Goal: Transaction & Acquisition: Purchase product/service

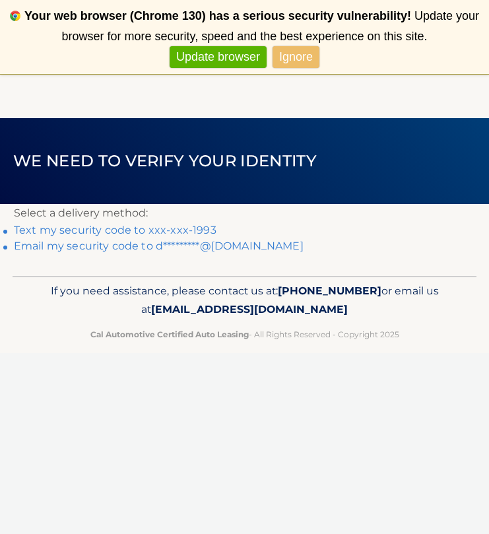
click at [95, 226] on link "Text my security code to xxx-xxx-1993" at bounding box center [115, 230] width 203 height 13
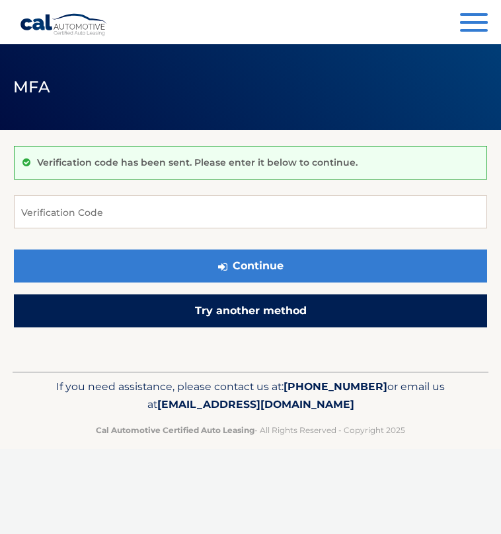
click at [237, 305] on link "Try another method" at bounding box center [250, 311] width 473 height 33
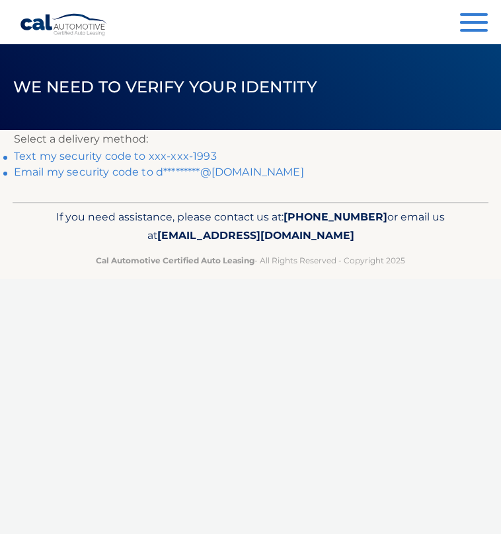
click at [72, 169] on link "Email my security code to d*********@outlook.com" at bounding box center [159, 172] width 290 height 13
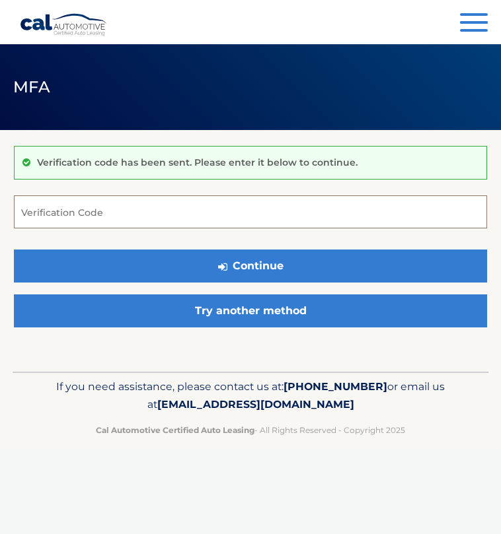
click at [81, 210] on input "Verification Code" at bounding box center [250, 211] width 473 height 33
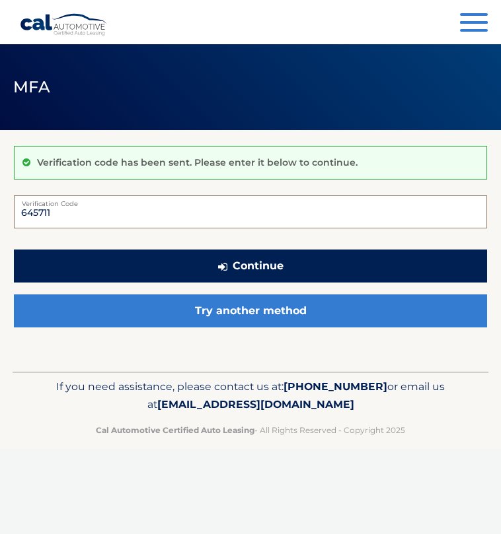
type input "645711"
click at [283, 261] on button "Continue" at bounding box center [250, 266] width 473 height 33
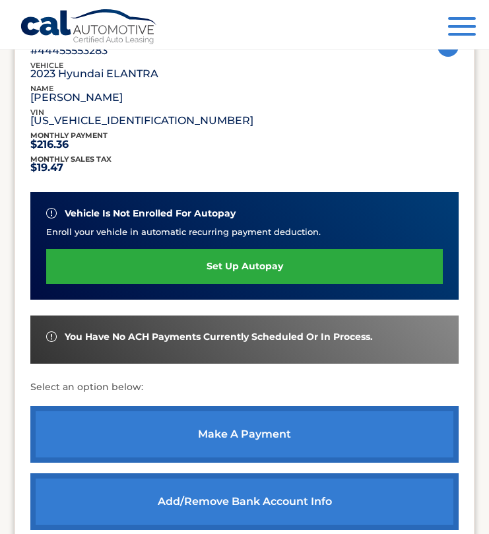
scroll to position [219, 0]
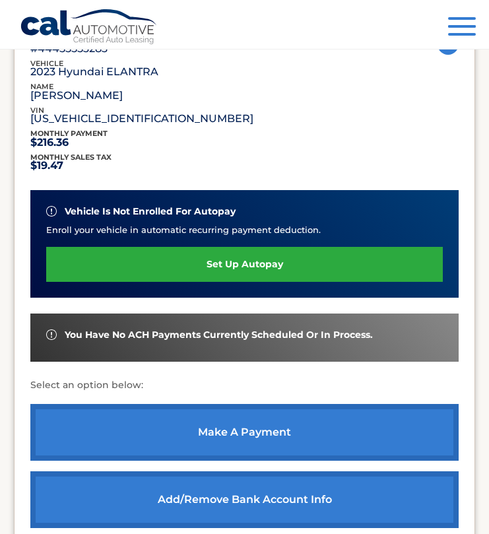
click at [247, 431] on link "make a payment" at bounding box center [244, 432] width 429 height 57
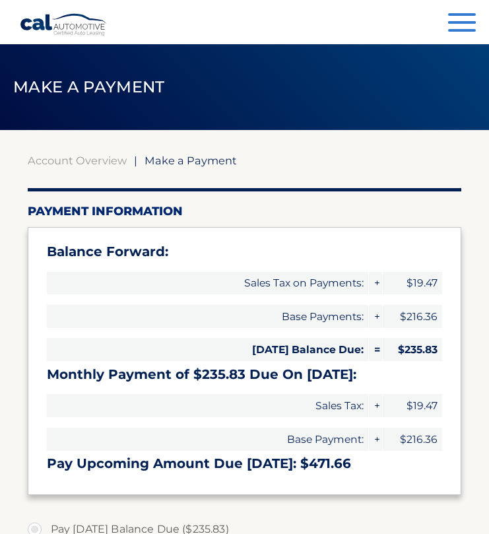
select select "MDE3MDQ5OGQtZmJjMS00OTI1LTk5NWEtNGQ0OGMxMTQ5YmY0"
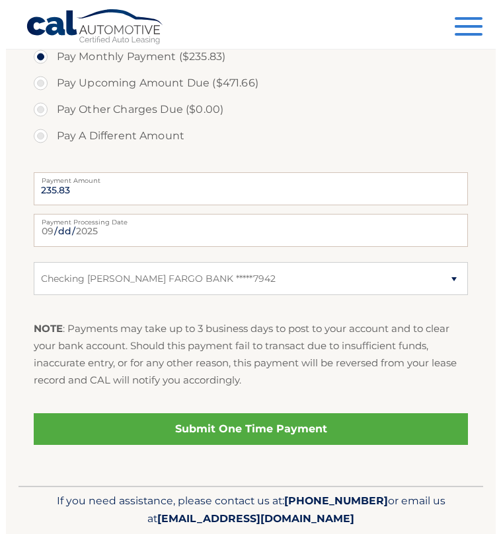
scroll to position [508, 0]
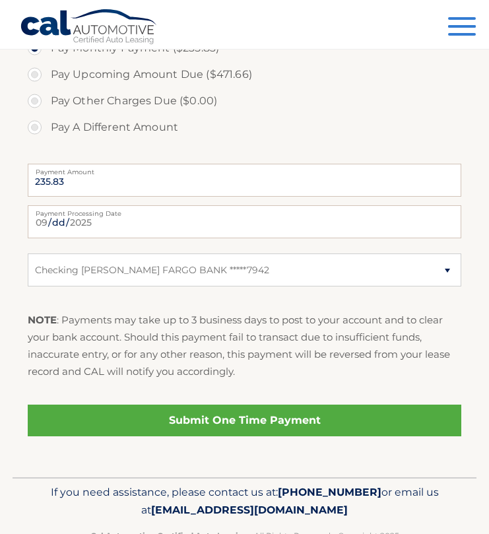
click at [262, 418] on link "Submit One Time Payment" at bounding box center [245, 421] width 435 height 32
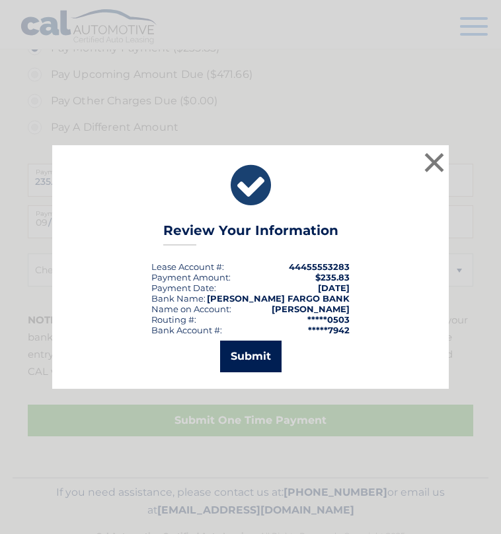
click at [249, 352] on button "Submit" at bounding box center [250, 357] width 61 height 32
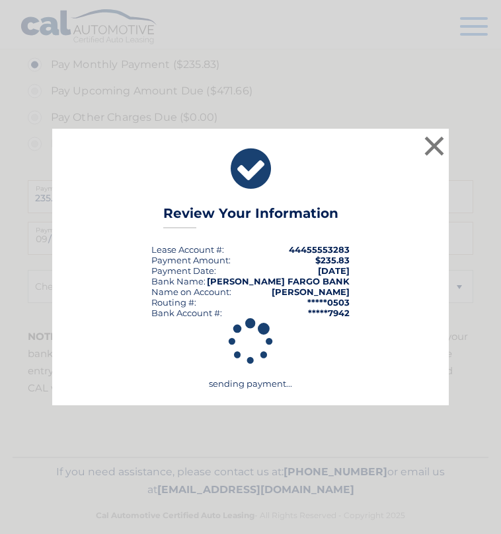
scroll to position [491, 0]
